Goal: Information Seeking & Learning: Check status

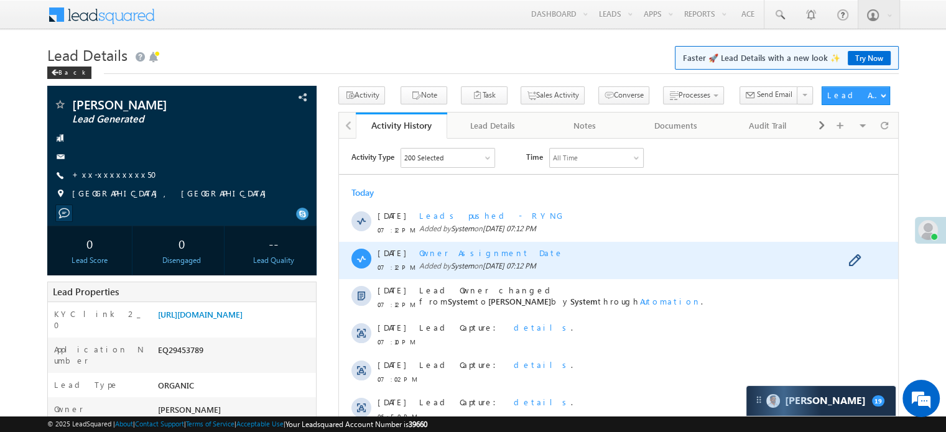
scroll to position [124, 0]
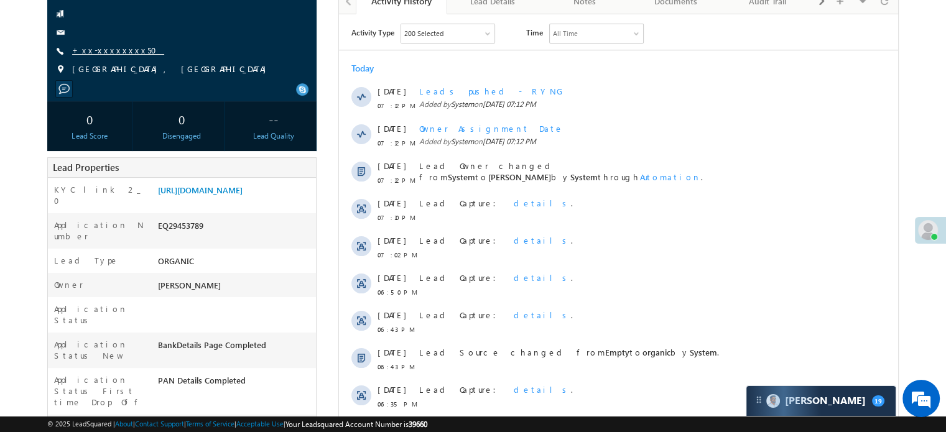
click at [116, 50] on link "+xx-xxxxxxxx50" at bounding box center [118, 50] width 92 height 11
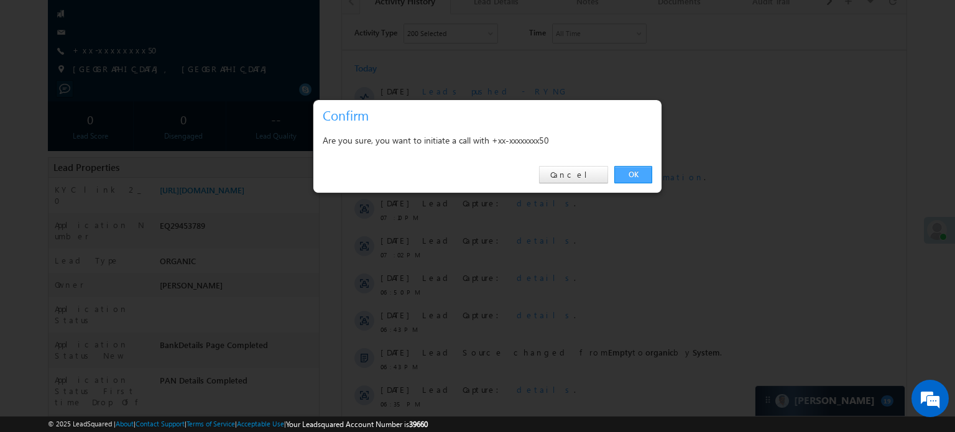
click at [643, 168] on link "OK" at bounding box center [634, 174] width 38 height 17
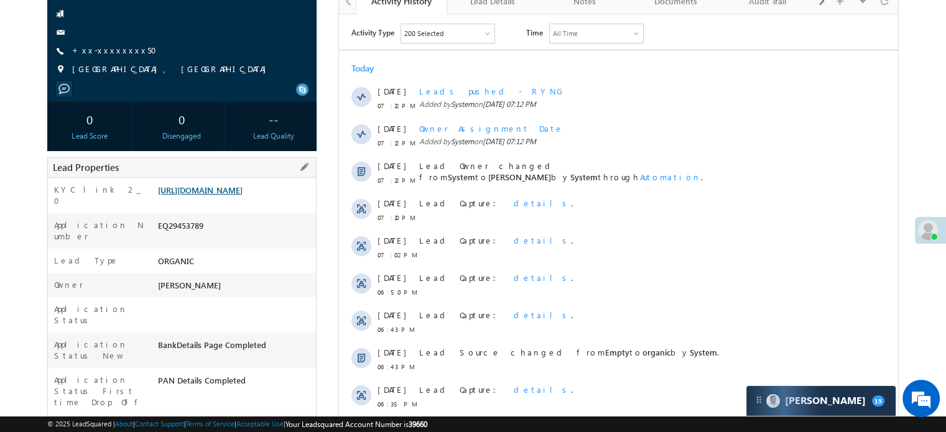
click at [243, 195] on link "https://angelbroking1-pk3em7sa.customui-test.leadsquared.com?leadId=1eb177ac-fd…" at bounding box center [200, 190] width 85 height 11
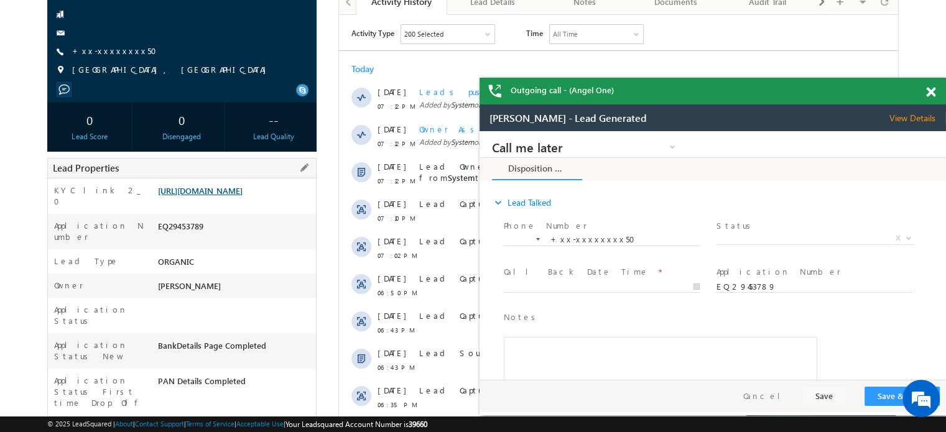
scroll to position [0, 0]
click at [931, 94] on span at bounding box center [930, 92] width 9 height 11
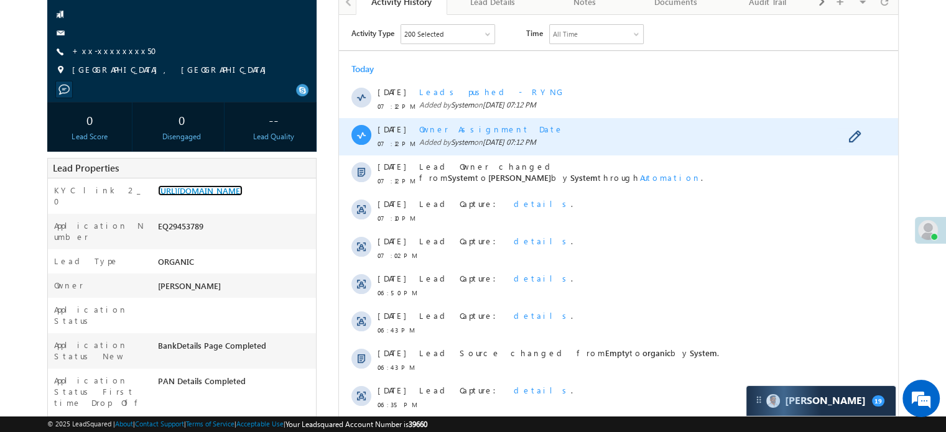
scroll to position [33, 0]
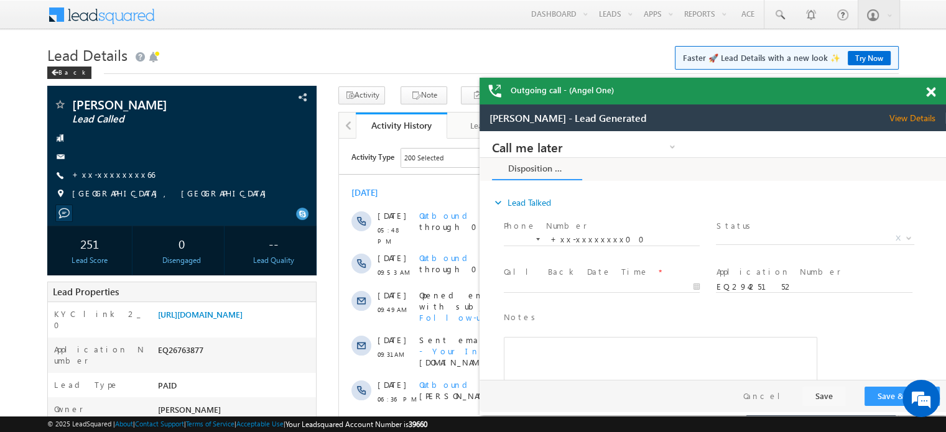
scroll to position [8091, 0]
